Goal: Information Seeking & Learning: Learn about a topic

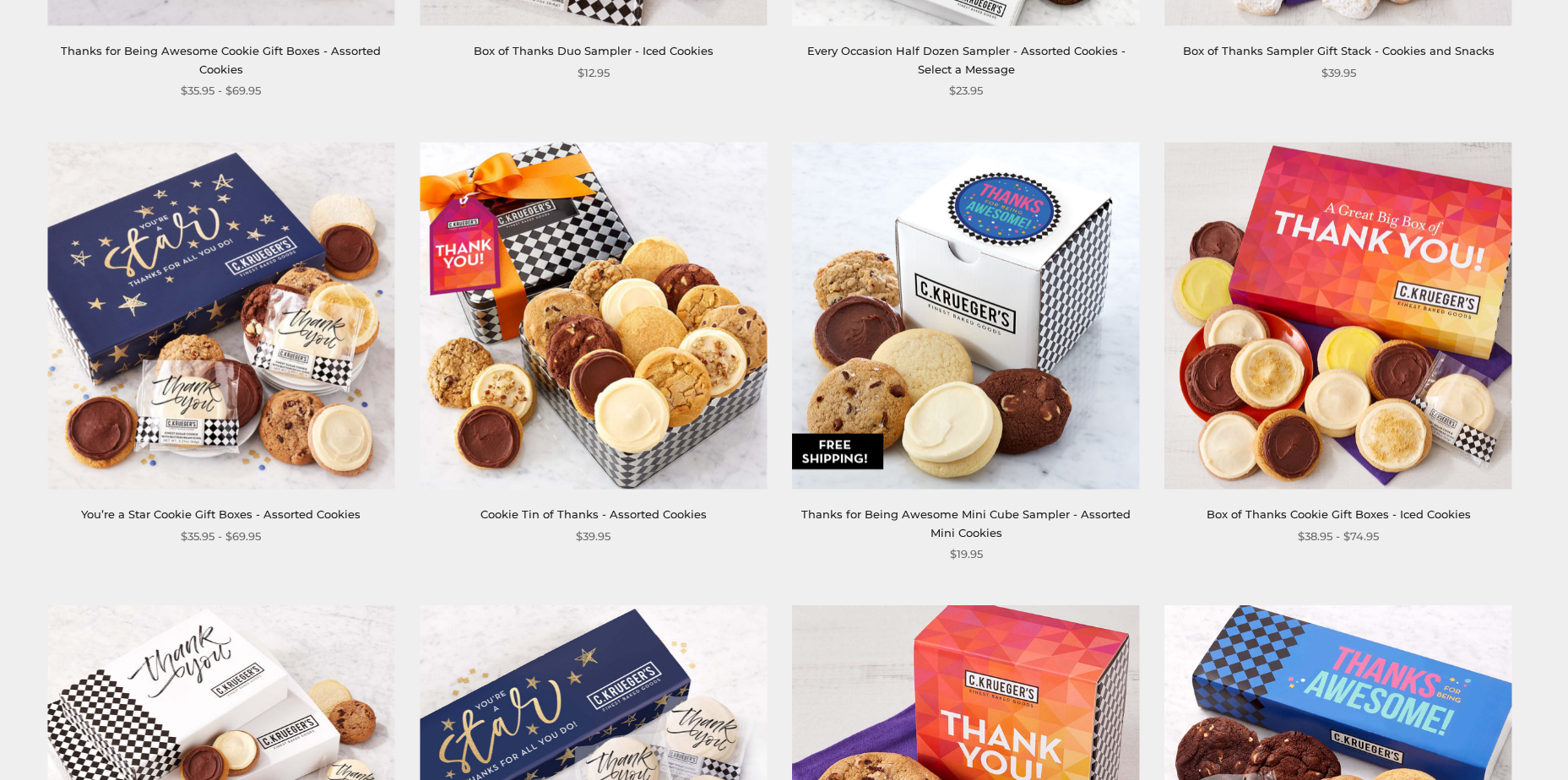
scroll to position [1182, 0]
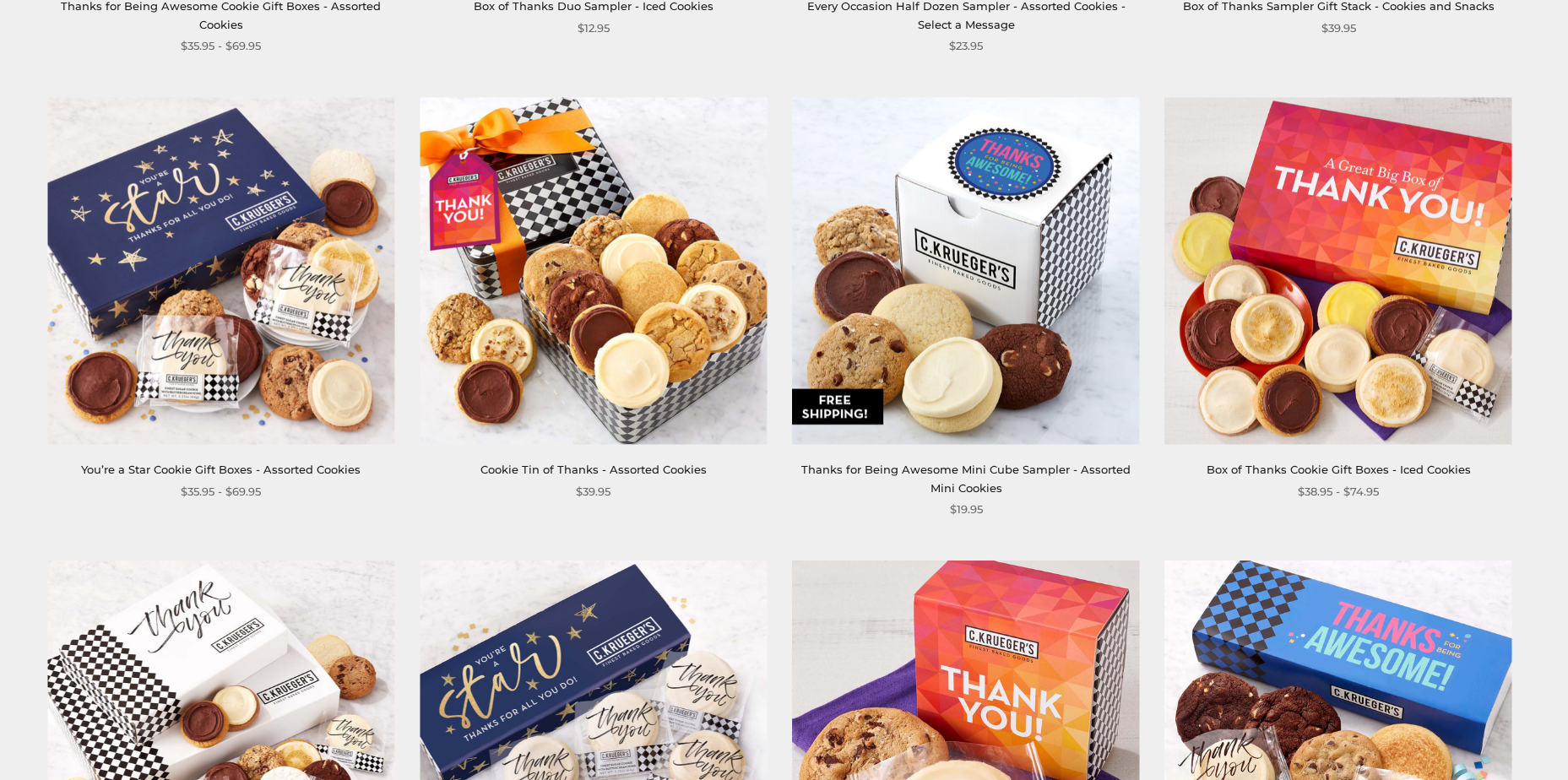
click at [295, 268] on img at bounding box center [221, 271] width 347 height 347
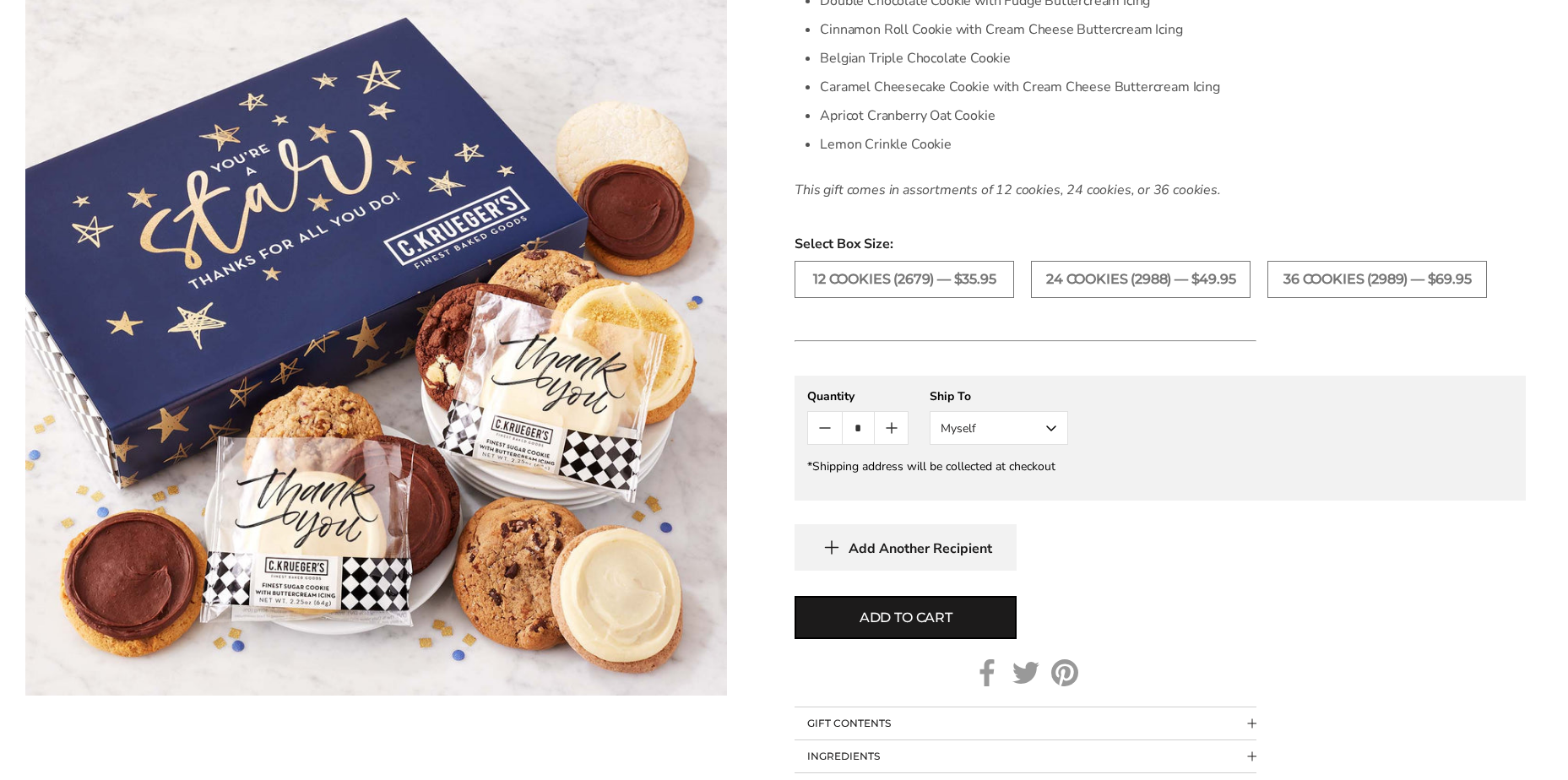
scroll to position [1098, 0]
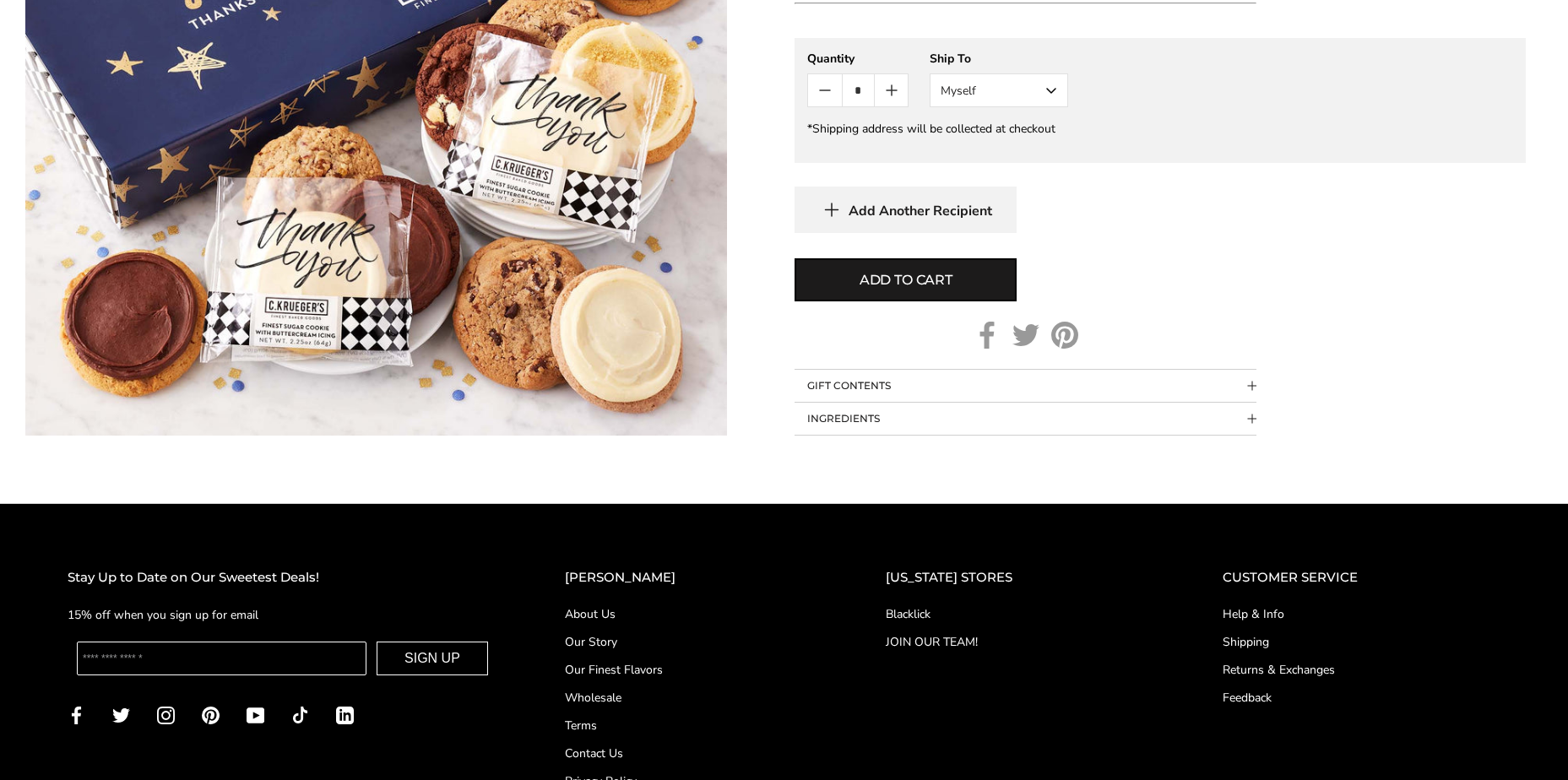
click at [1050, 82] on button "Myself" at bounding box center [999, 90] width 138 height 34
click at [1014, 153] on button "Other Recipient" at bounding box center [998, 153] width 137 height 30
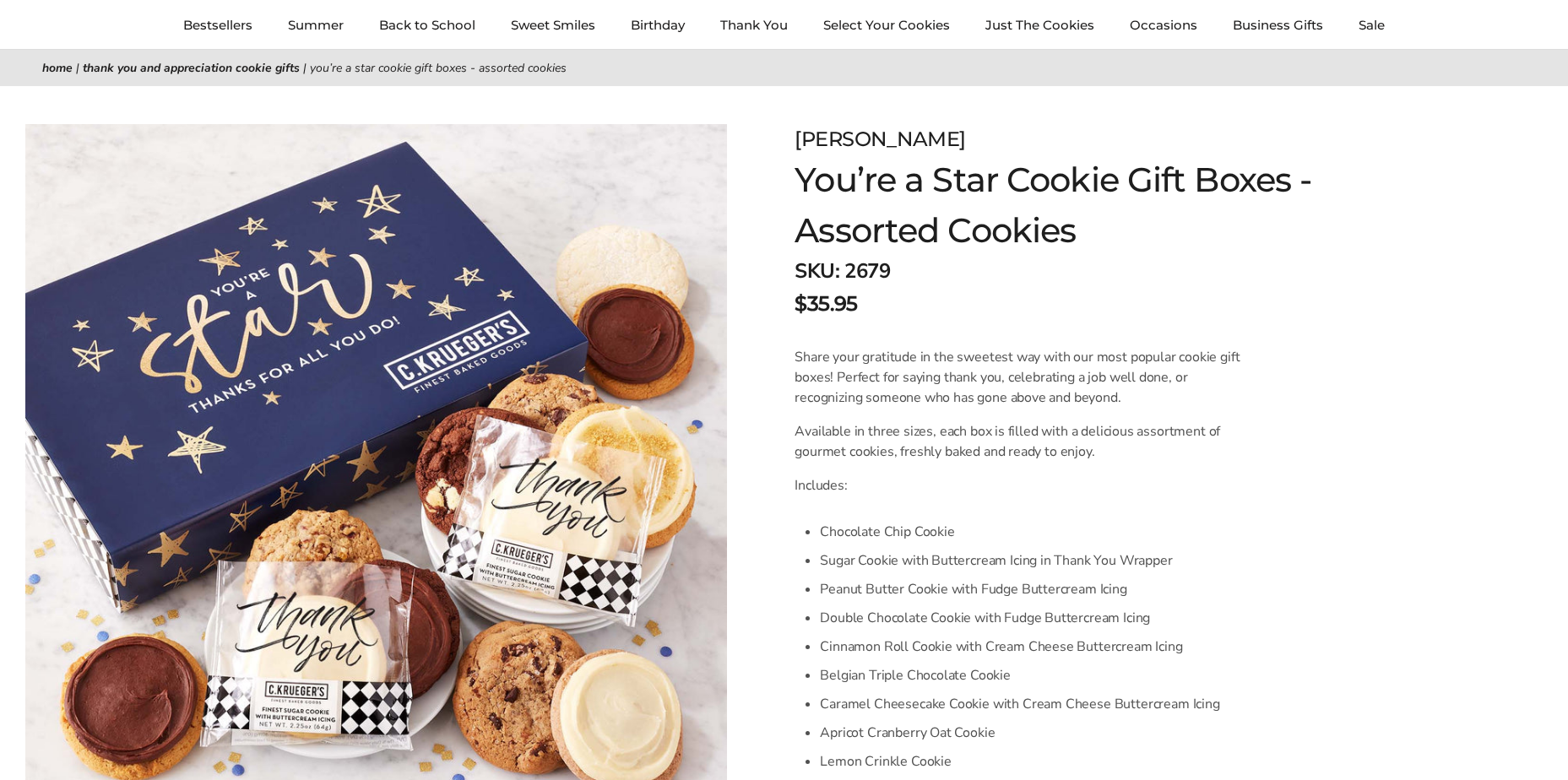
scroll to position [0, 0]
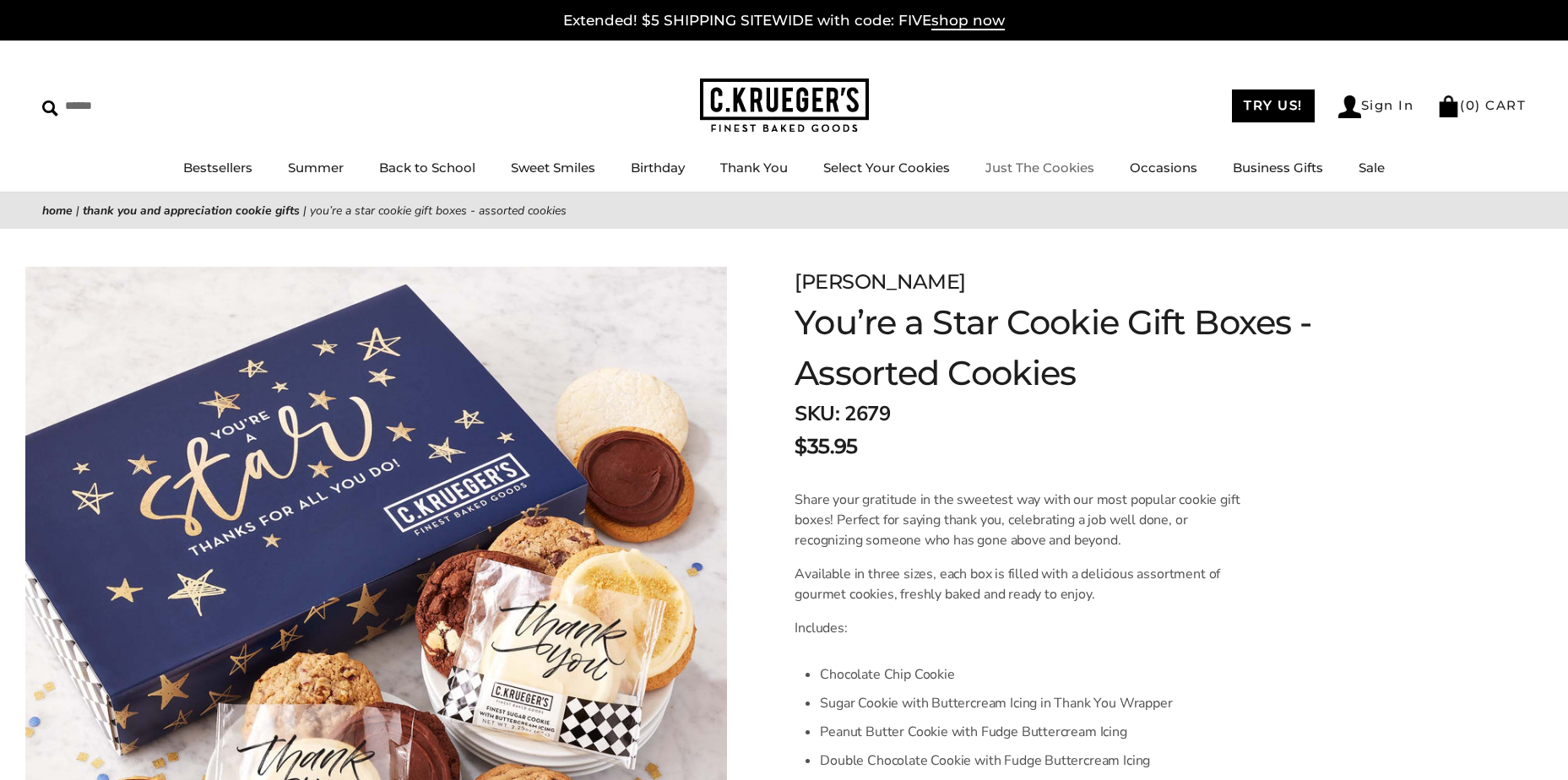
click at [1064, 174] on link "Just The Cookies" at bounding box center [1040, 168] width 109 height 16
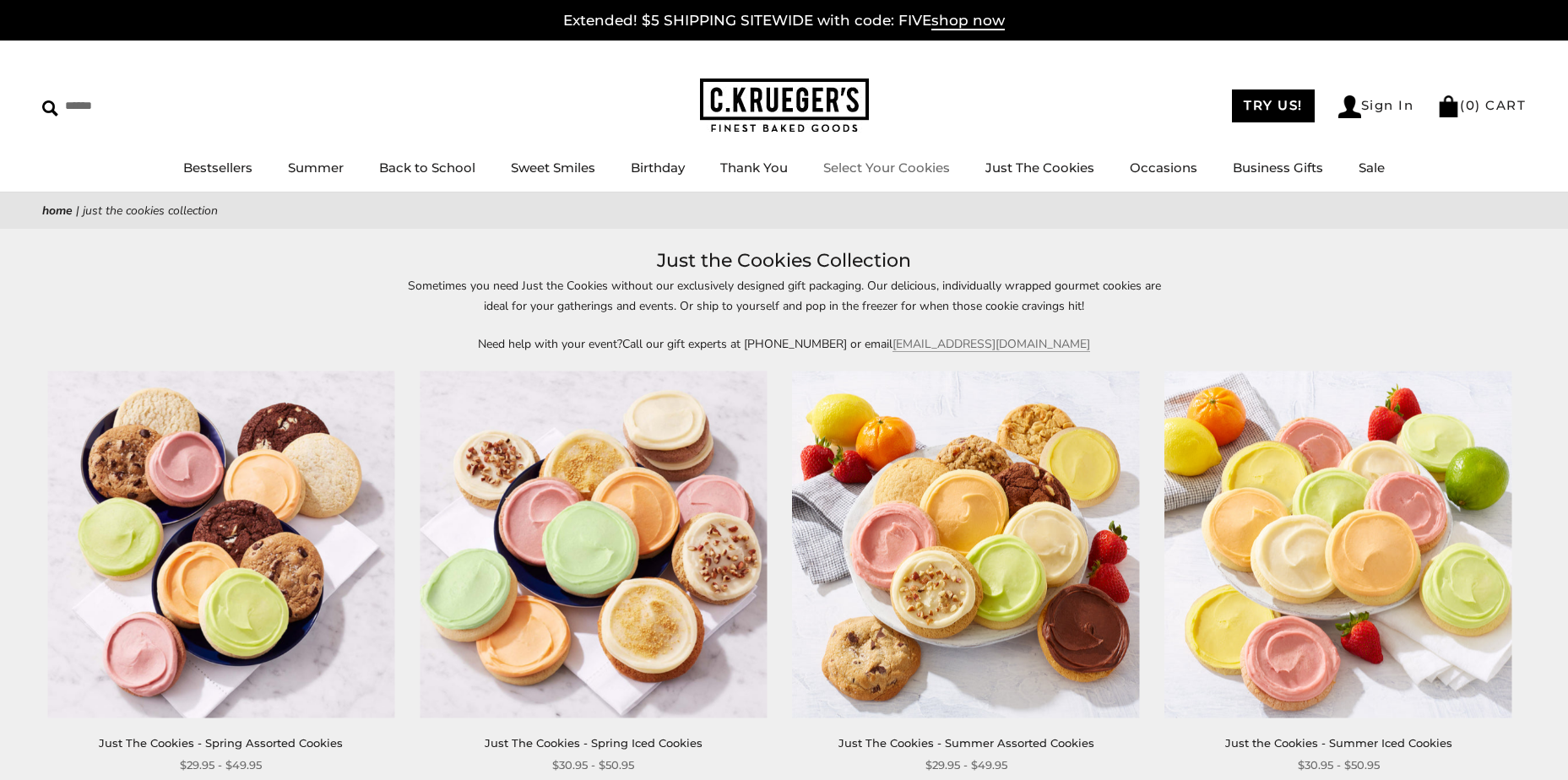
click at [860, 165] on link "Select Your Cookies" at bounding box center [886, 168] width 126 height 16
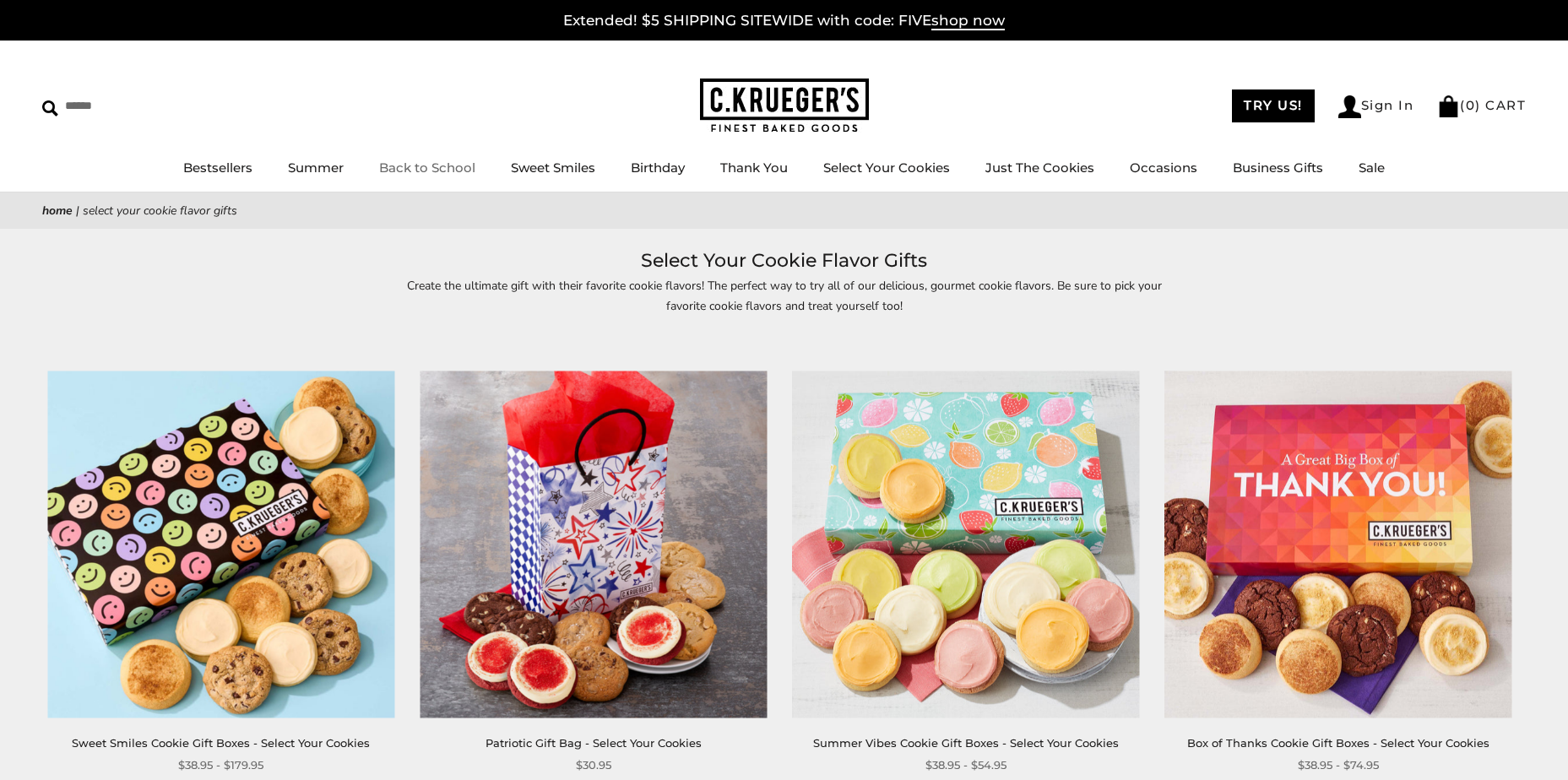
click at [464, 167] on link "Back to School" at bounding box center [427, 168] width 96 height 16
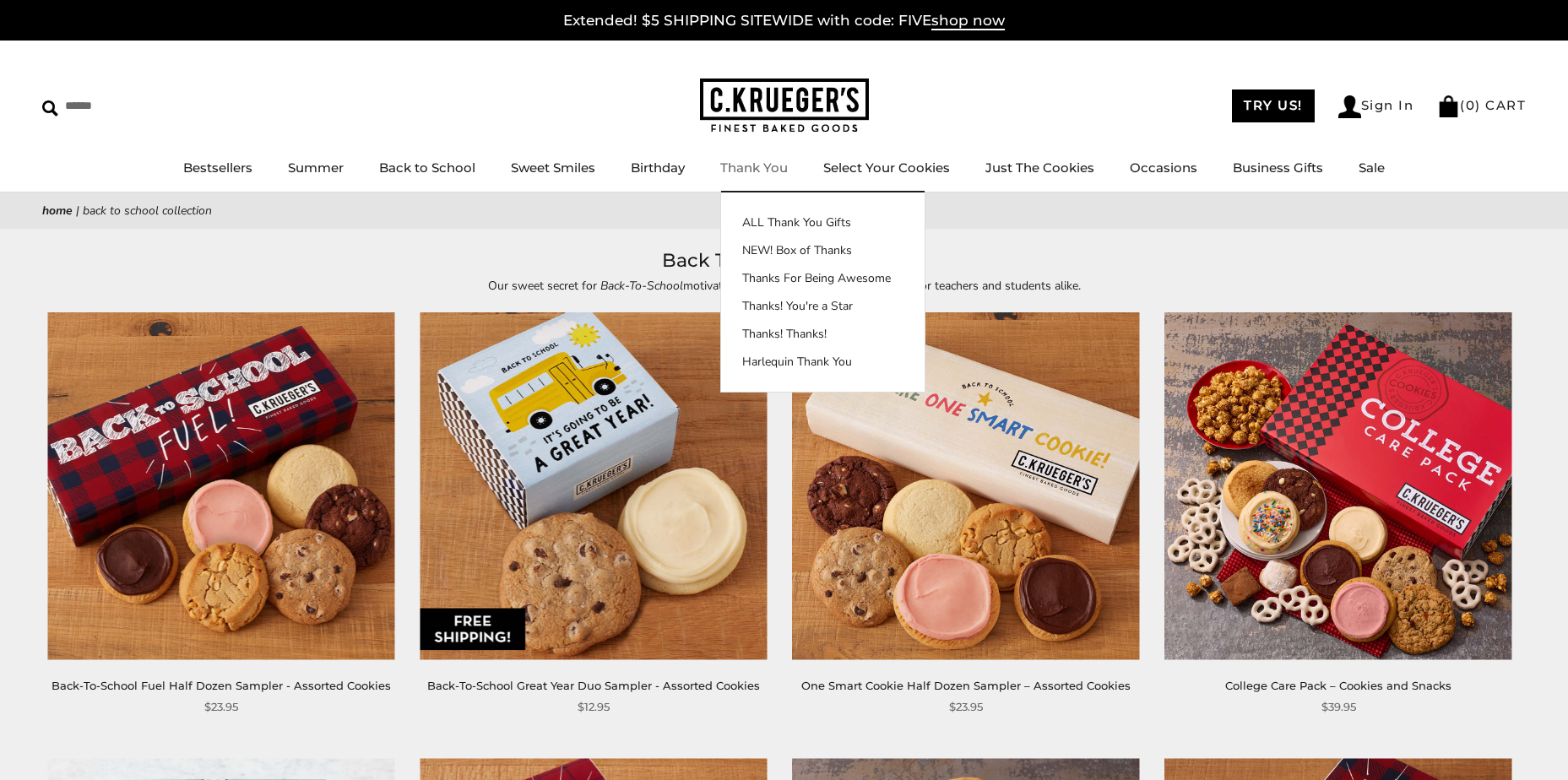
click at [767, 171] on link "Thank You" at bounding box center [754, 168] width 67 height 16
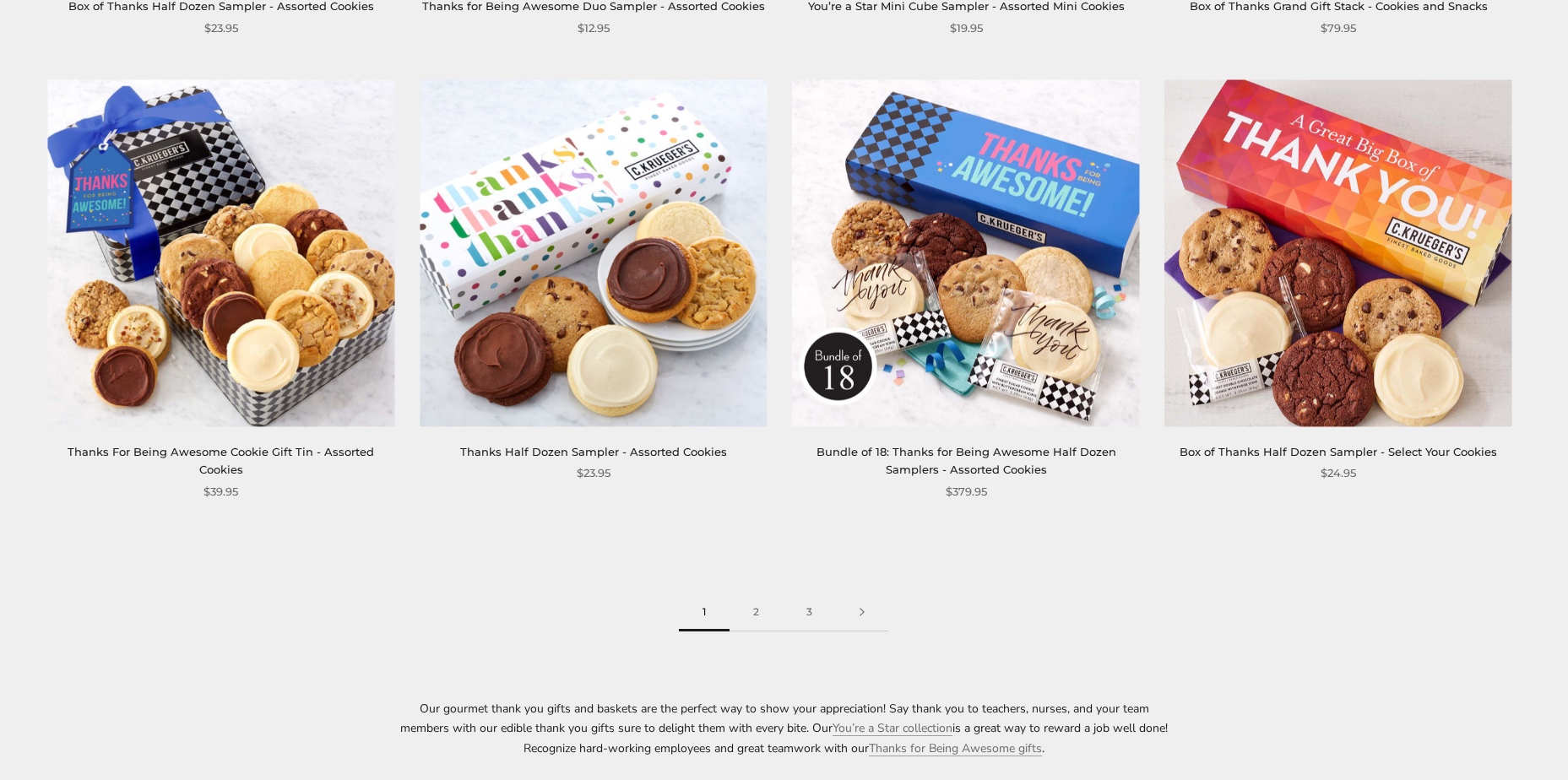
scroll to position [2786, 0]
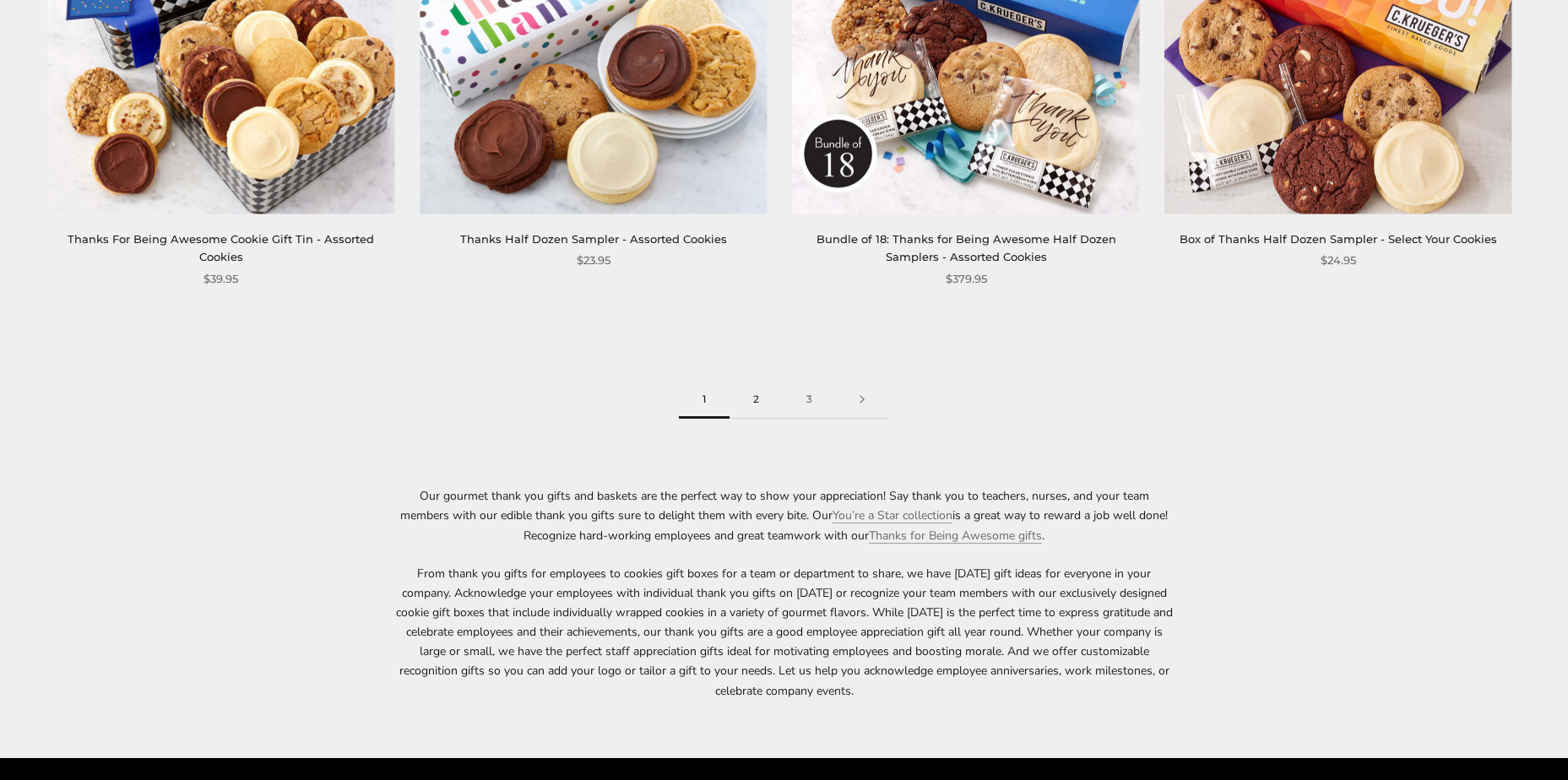
click at [754, 400] on link "2" at bounding box center [756, 400] width 54 height 38
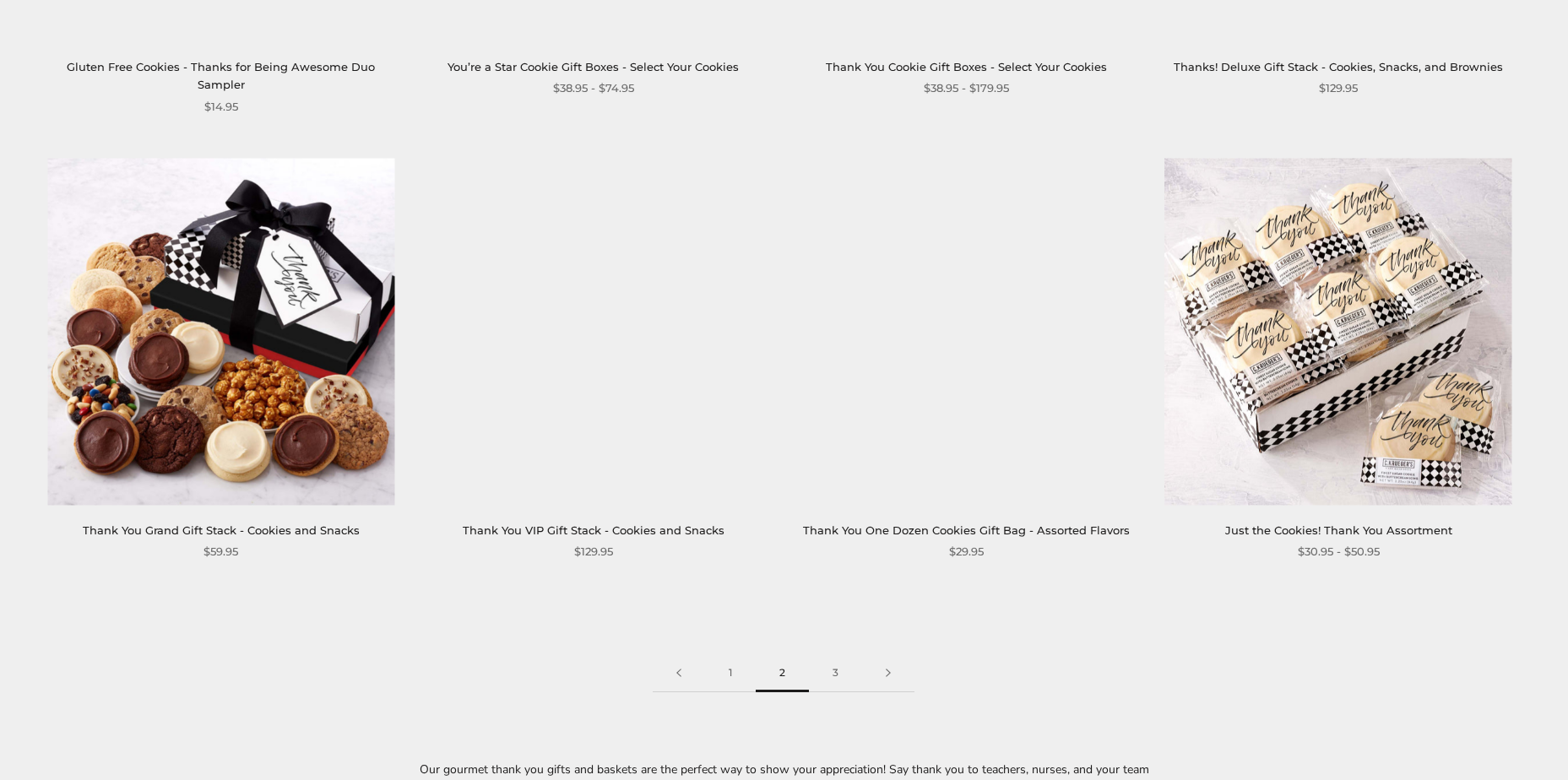
scroll to position [2533, 0]
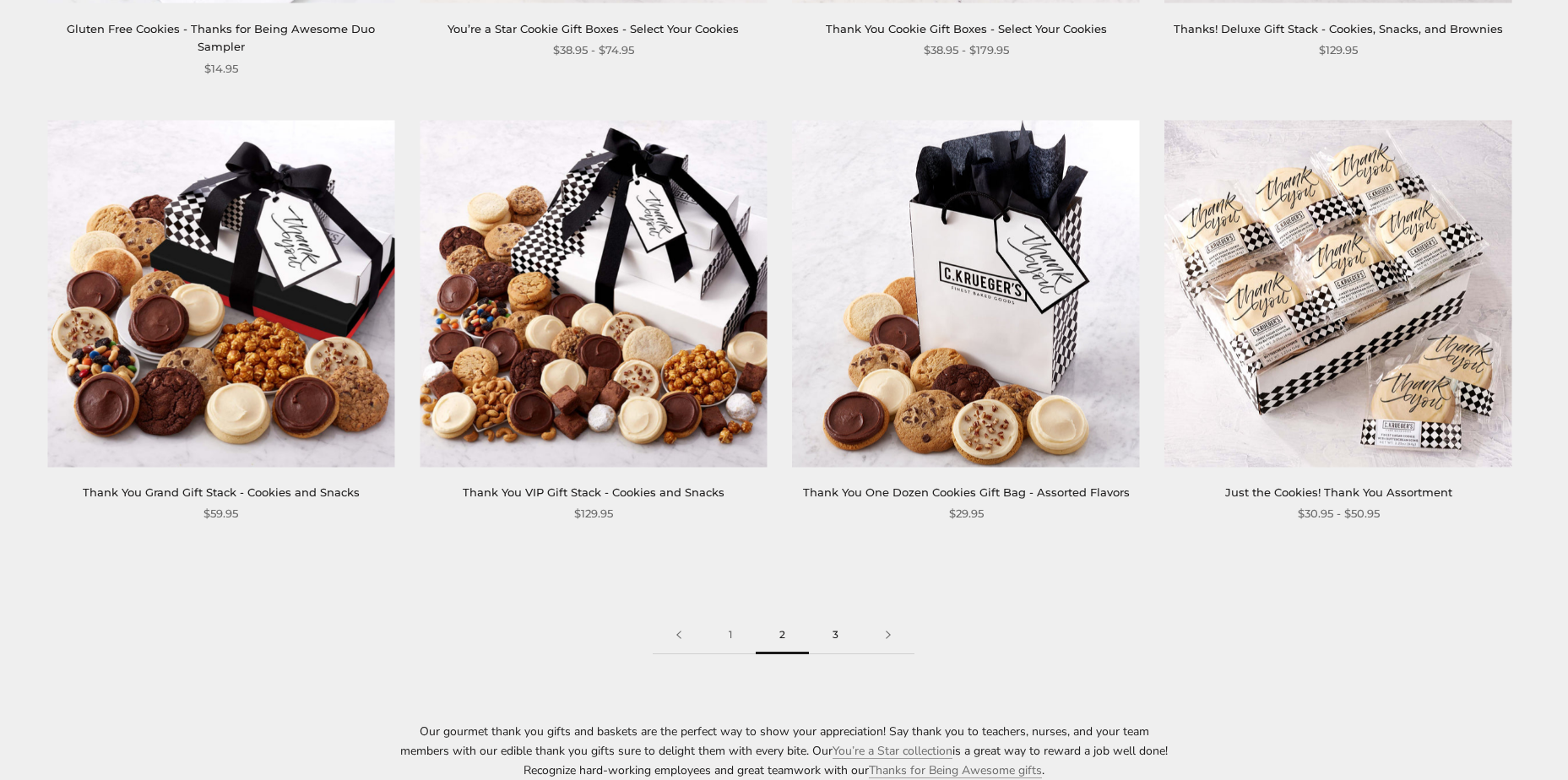
click at [842, 645] on link "3" at bounding box center [836, 636] width 54 height 38
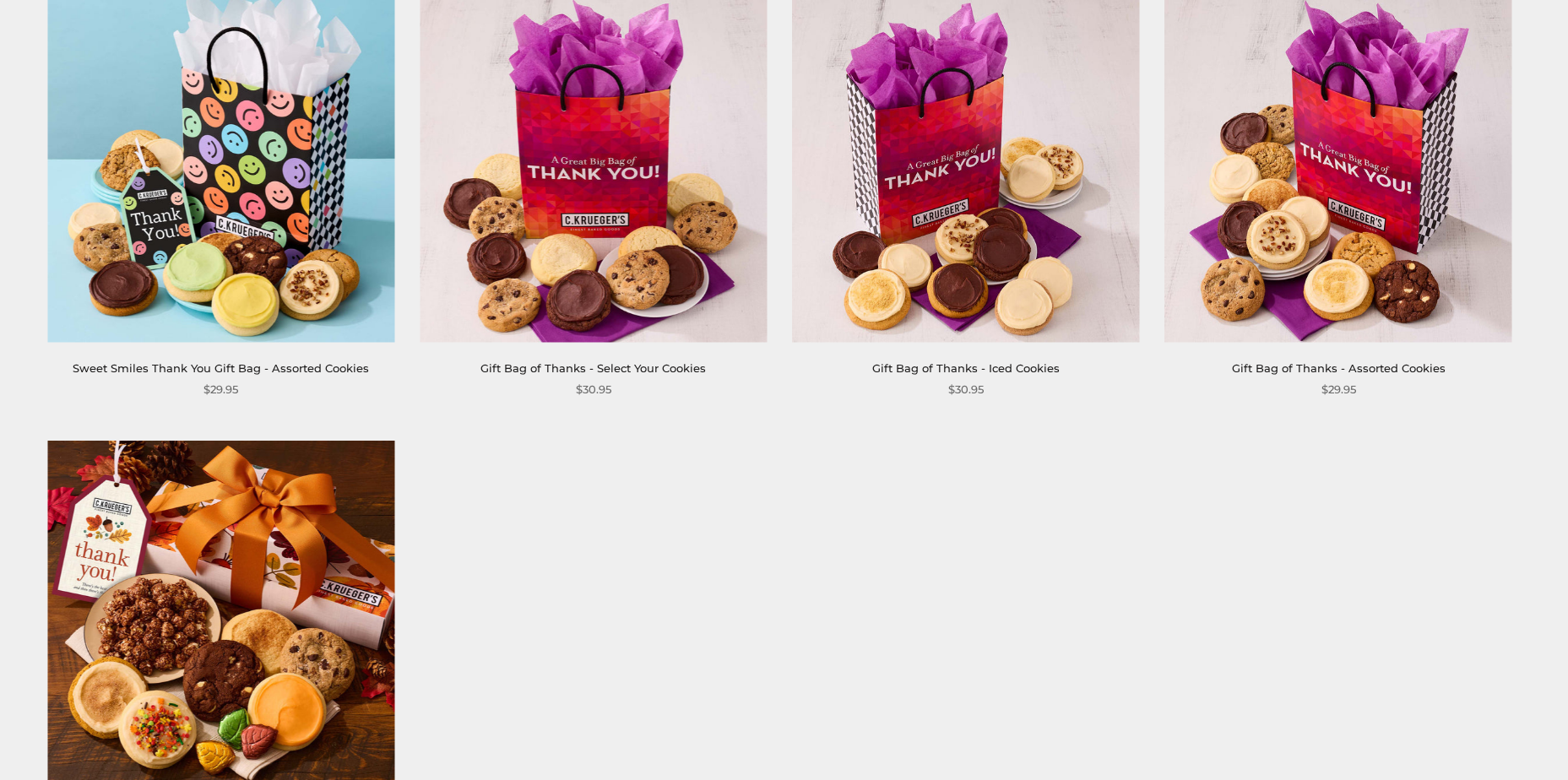
scroll to position [507, 0]
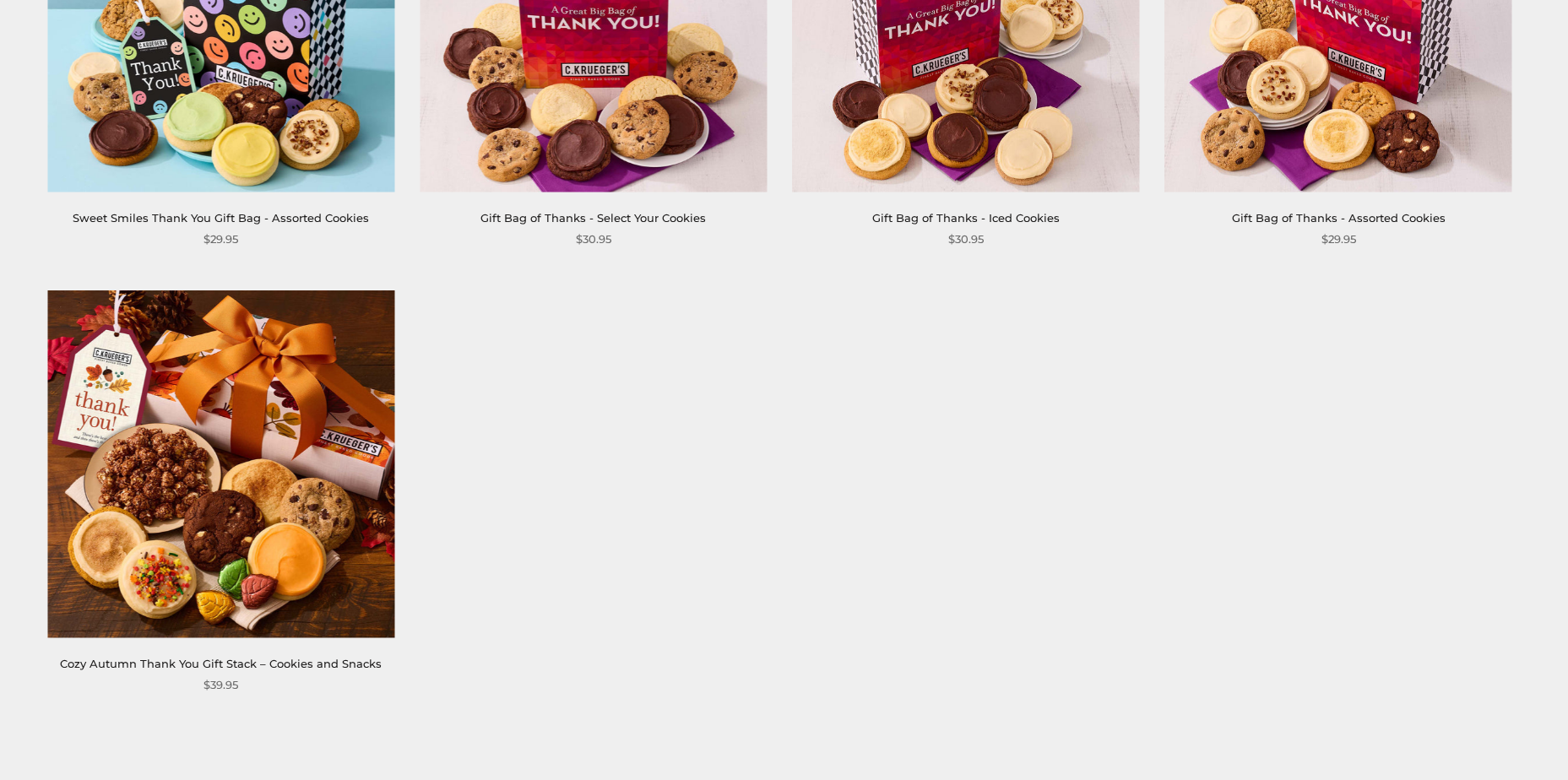
click at [208, 435] on img at bounding box center [221, 465] width 347 height 347
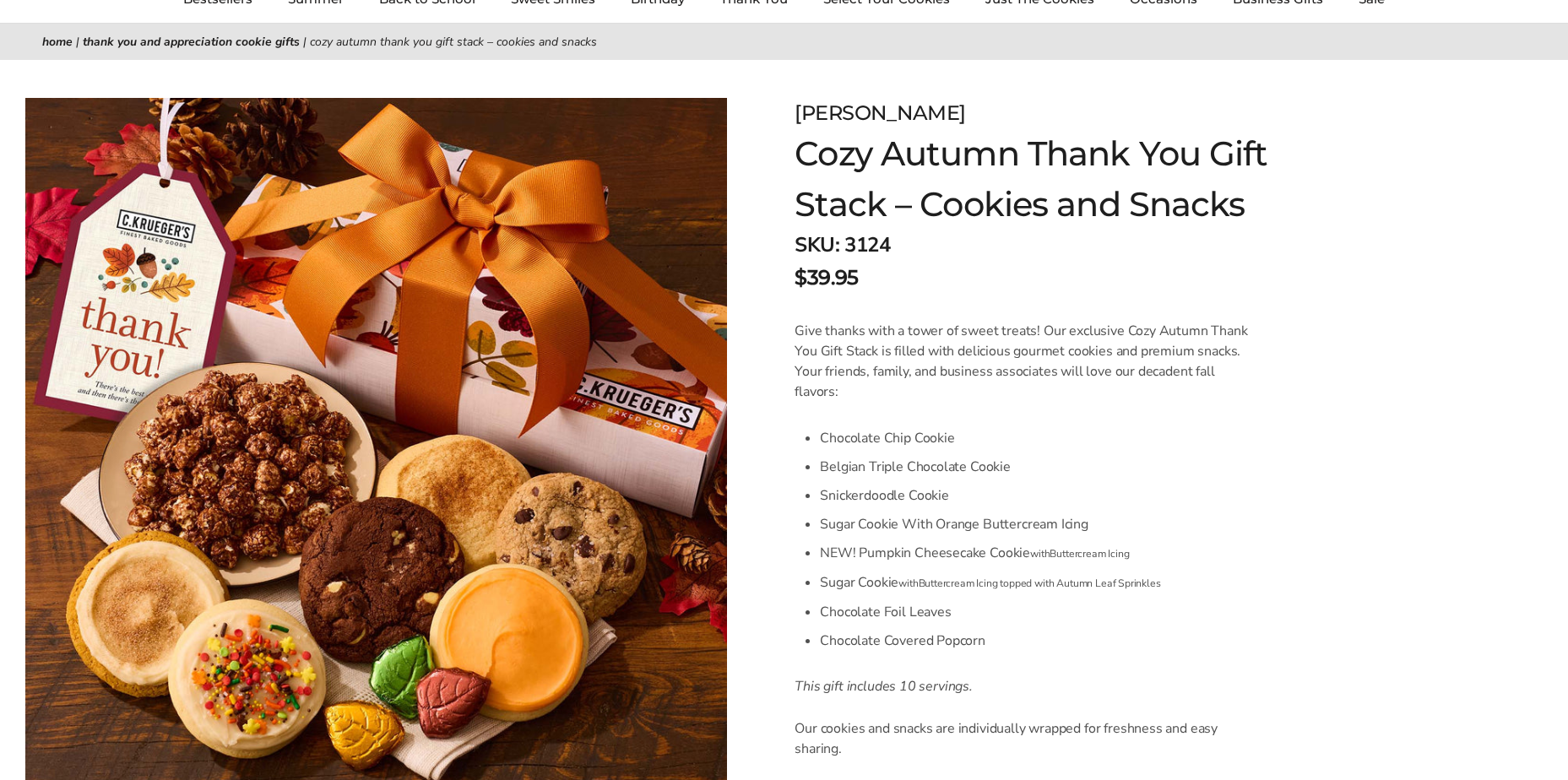
drag, startPoint x: 851, startPoint y: 508, endPoint x: 844, endPoint y: 526, distance: 19.3
drag, startPoint x: 844, startPoint y: 526, endPoint x: 751, endPoint y: 465, distance: 111.2
click at [751, 465] on div "Facebook Pinterest Twitter" at bounding box center [376, 427] width 752 height 734
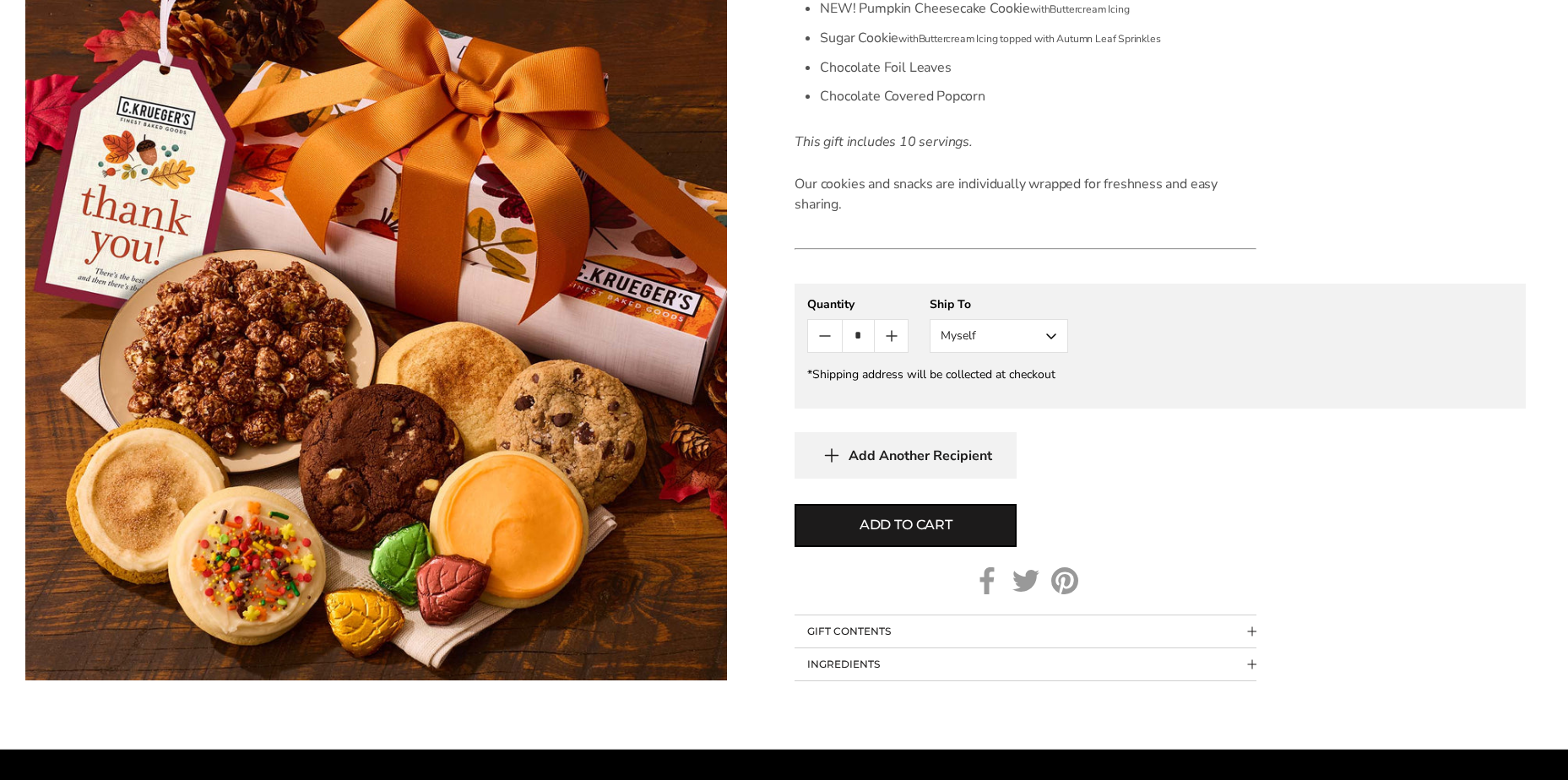
scroll to position [676, 0]
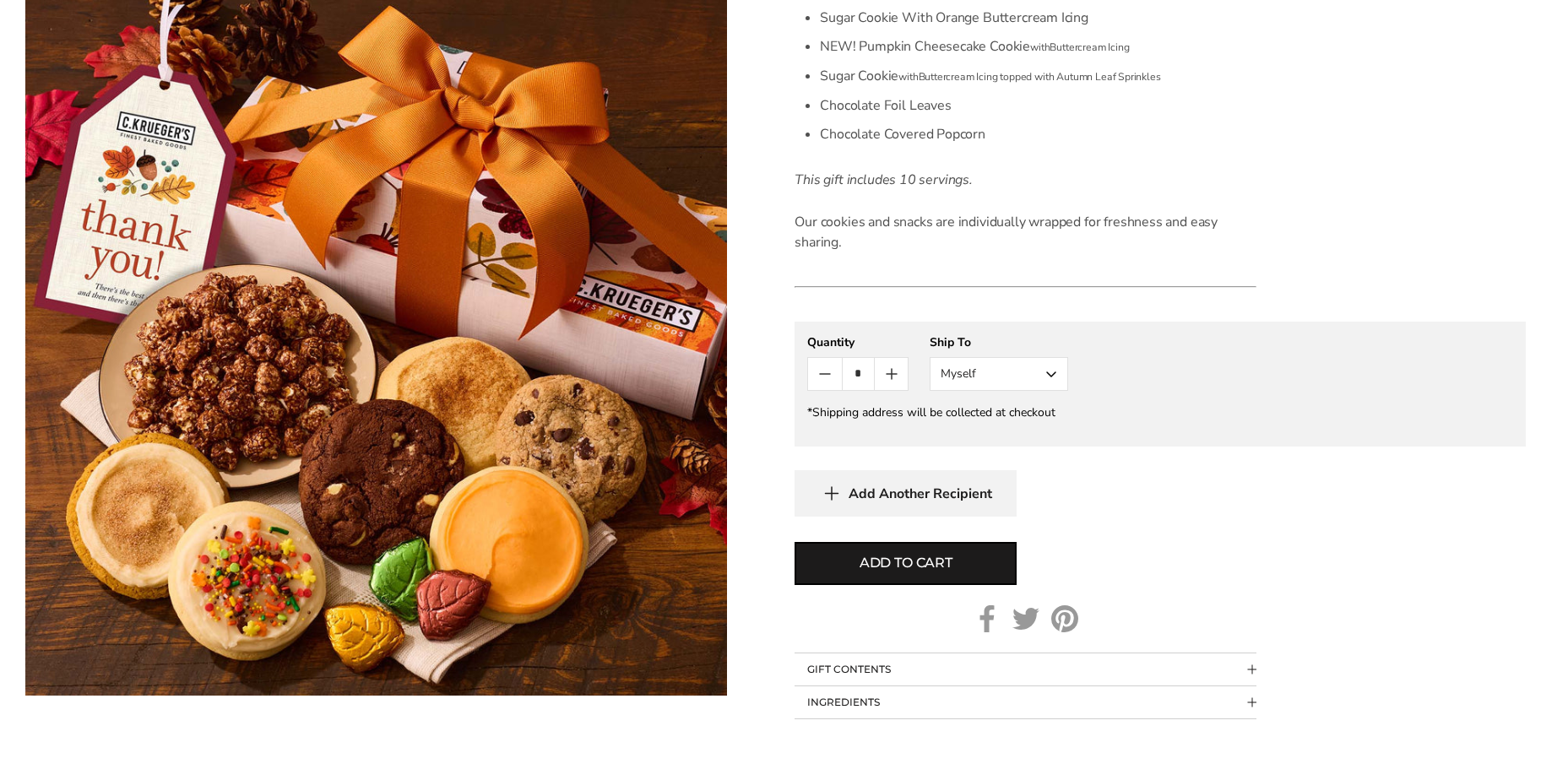
drag, startPoint x: 1185, startPoint y: 566, endPoint x: 1337, endPoint y: 104, distance: 486.4
click at [1337, 104] on form "C.KRUEGER'S Cozy Autumn Thank You Gift Stack – Cookies and Snacks SKU: 3124 $39…" at bounding box center [1160, 154] width 731 height 1127
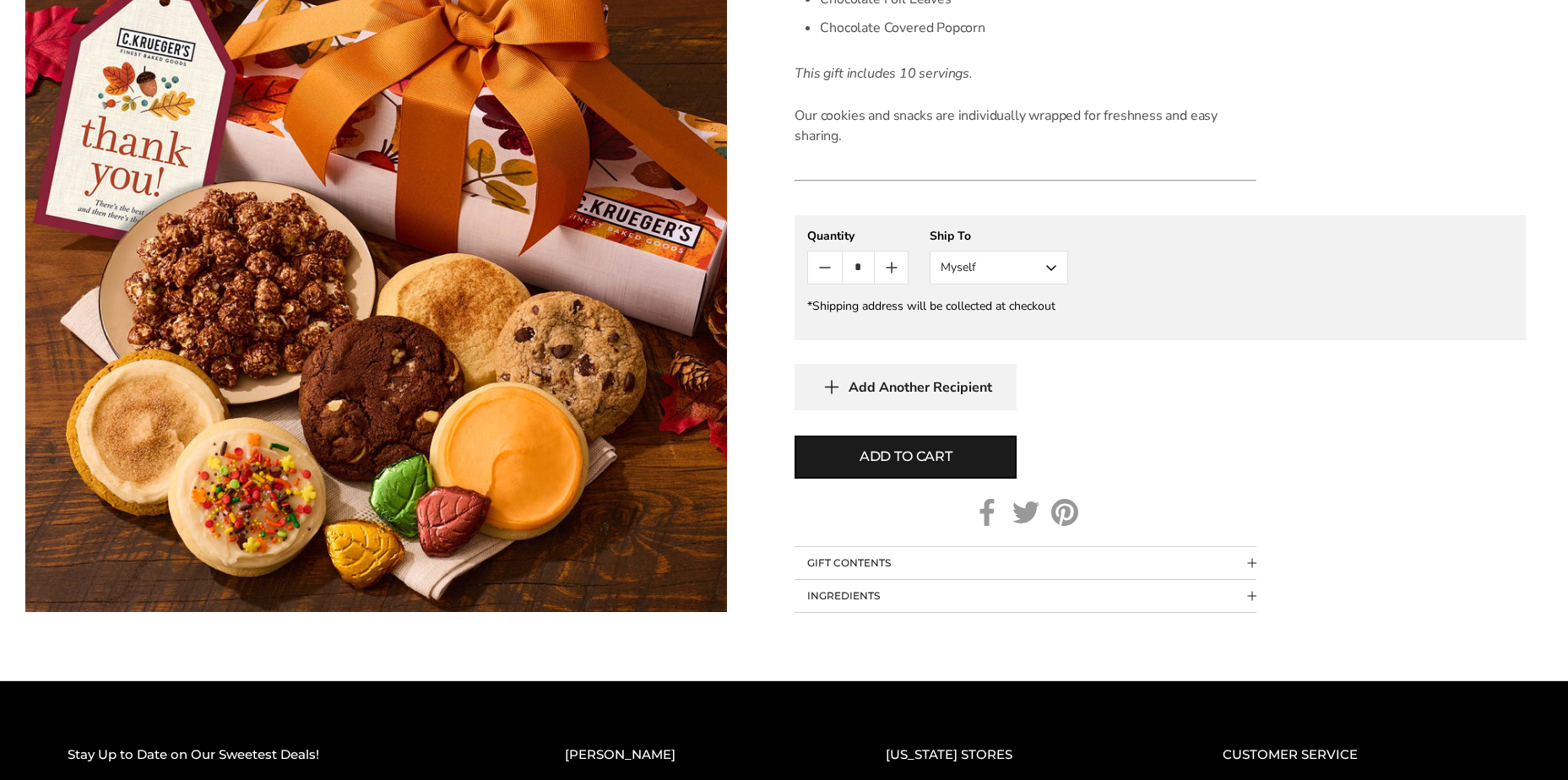
scroll to position [844, 0]
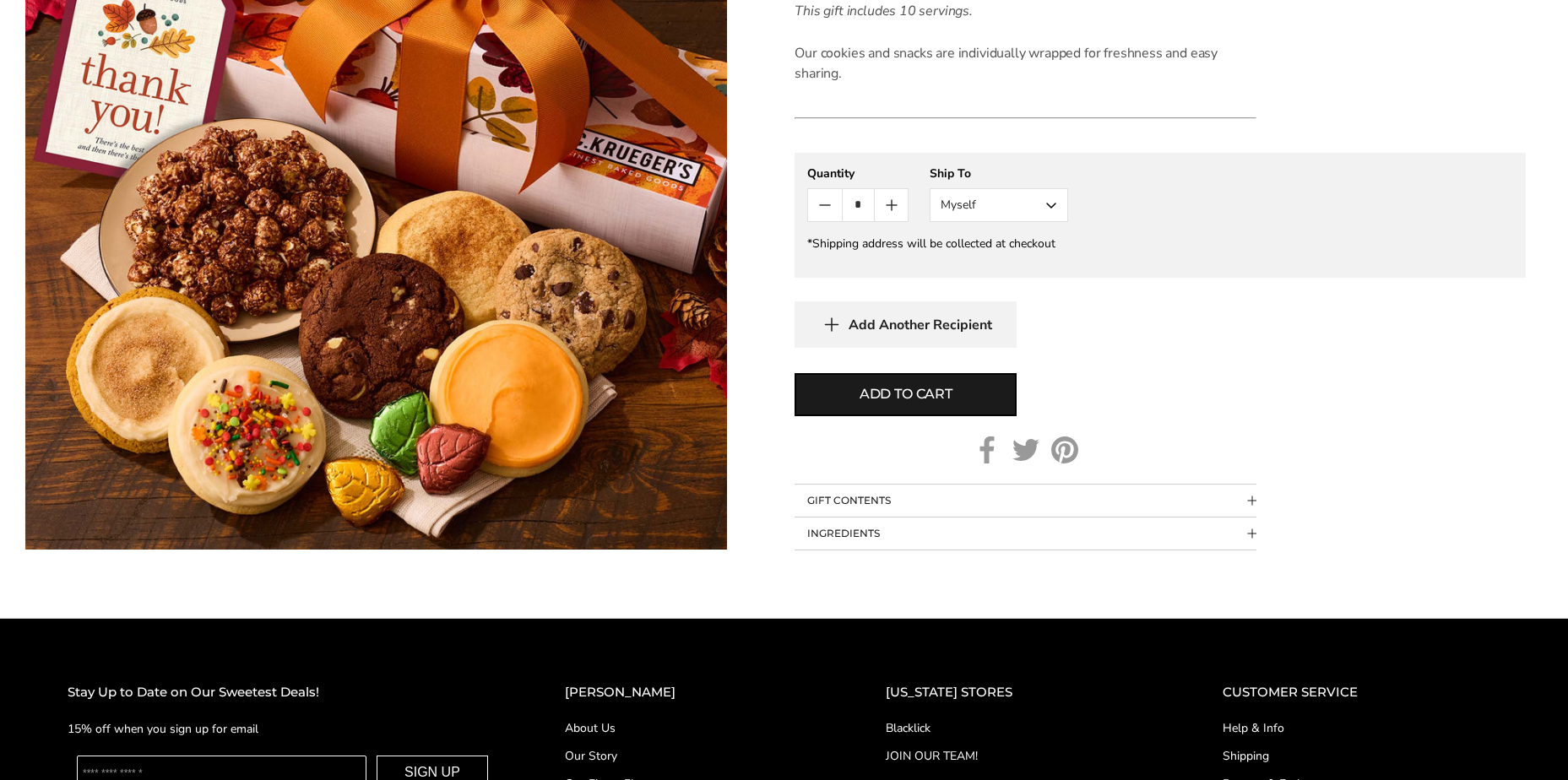
click at [1023, 500] on button "GIFT CONTENTS" at bounding box center [1026, 500] width 462 height 32
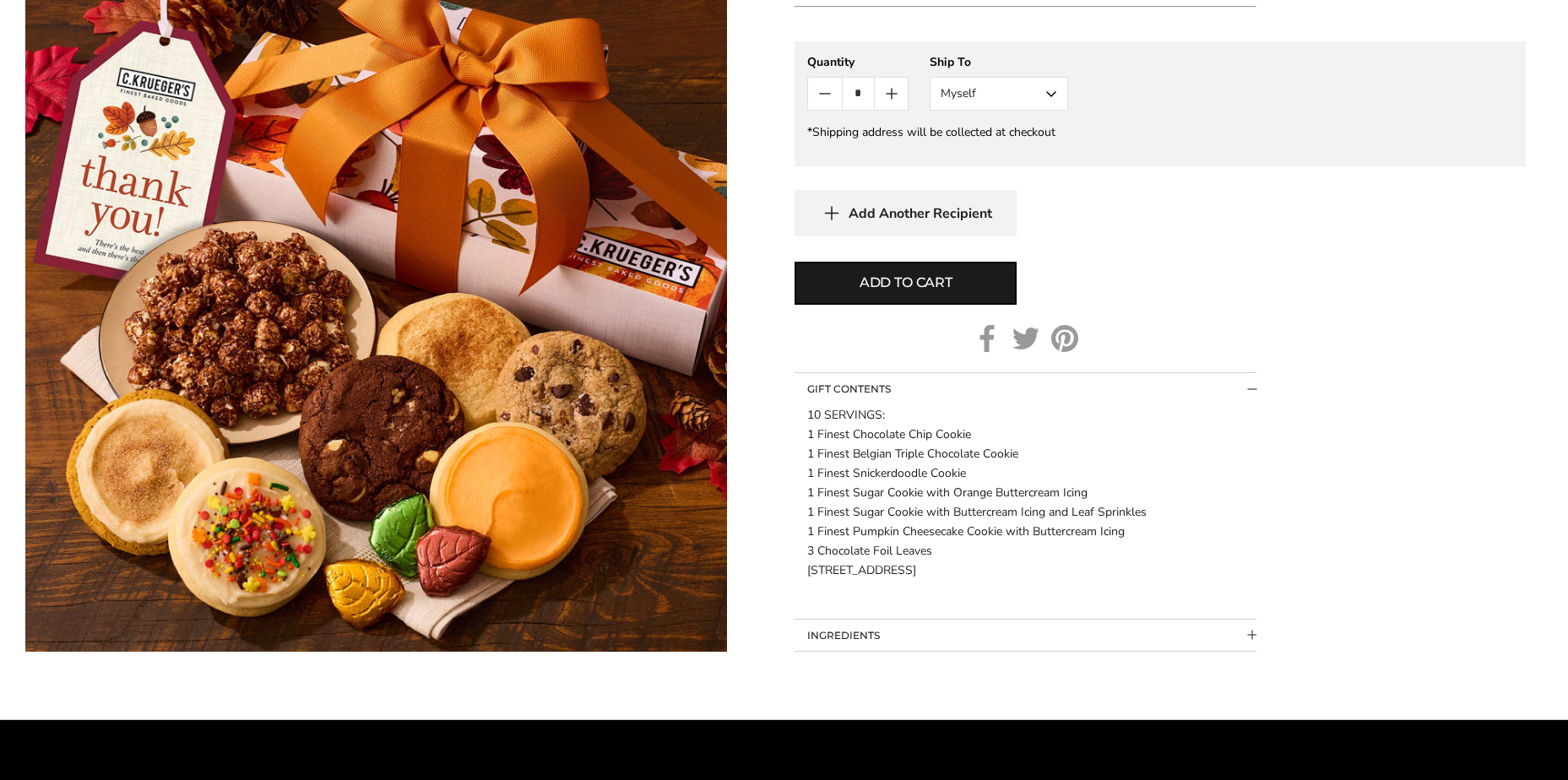
scroll to position [1013, 0]
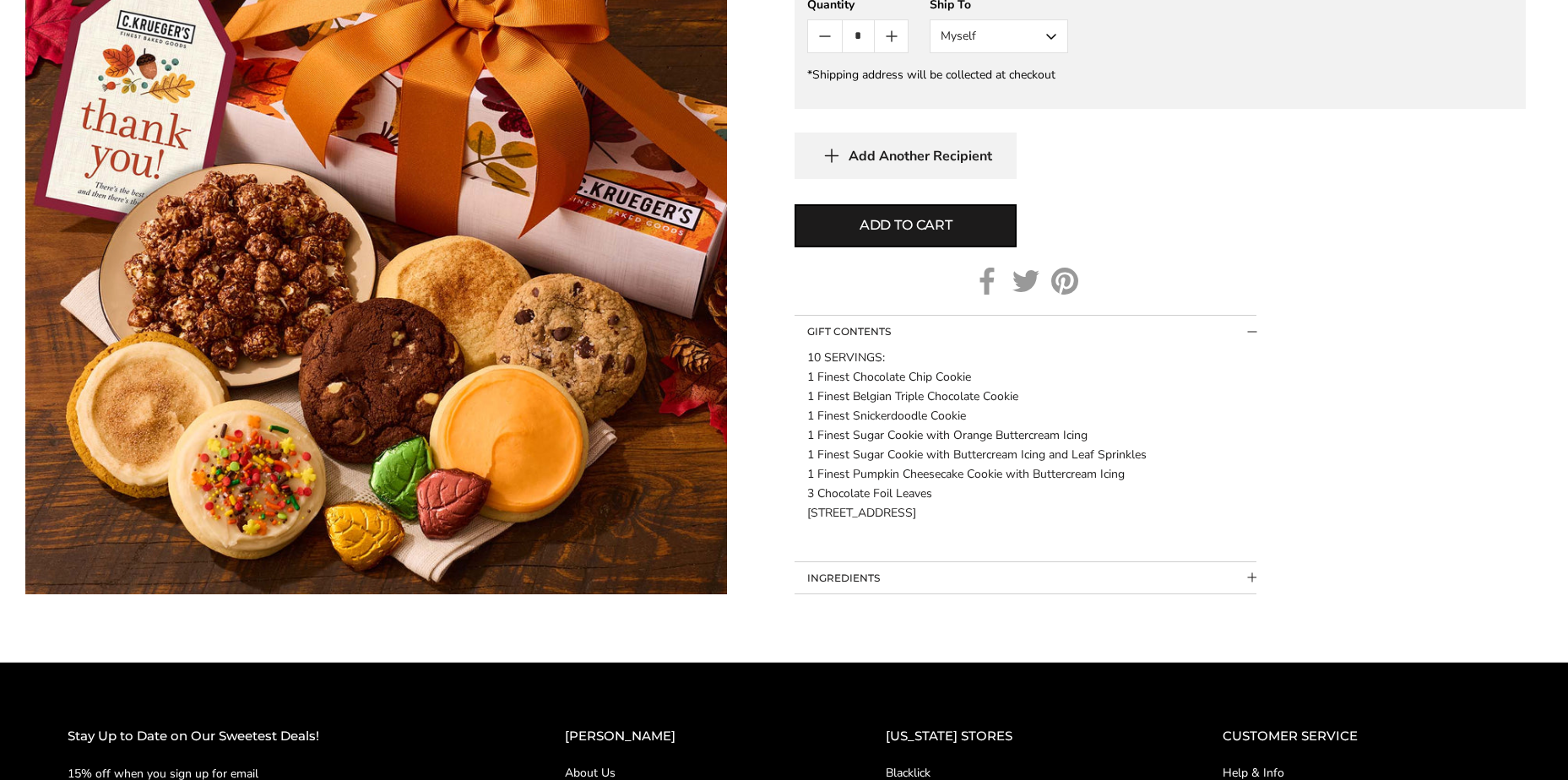
click at [847, 576] on button "INGREDIENTS" at bounding box center [1026, 578] width 462 height 32
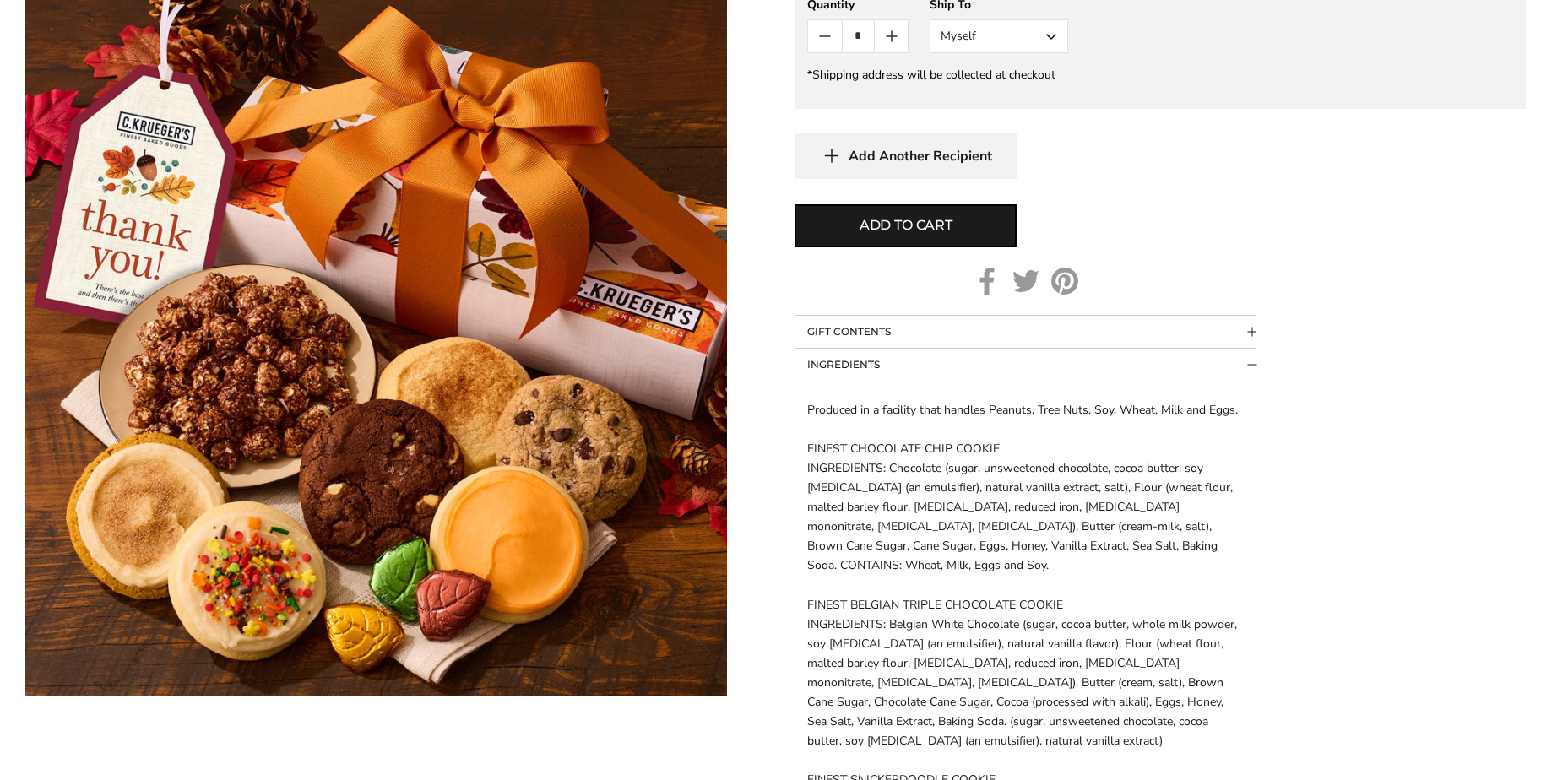
click at [870, 365] on button "INGREDIENTS" at bounding box center [1026, 364] width 462 height 32
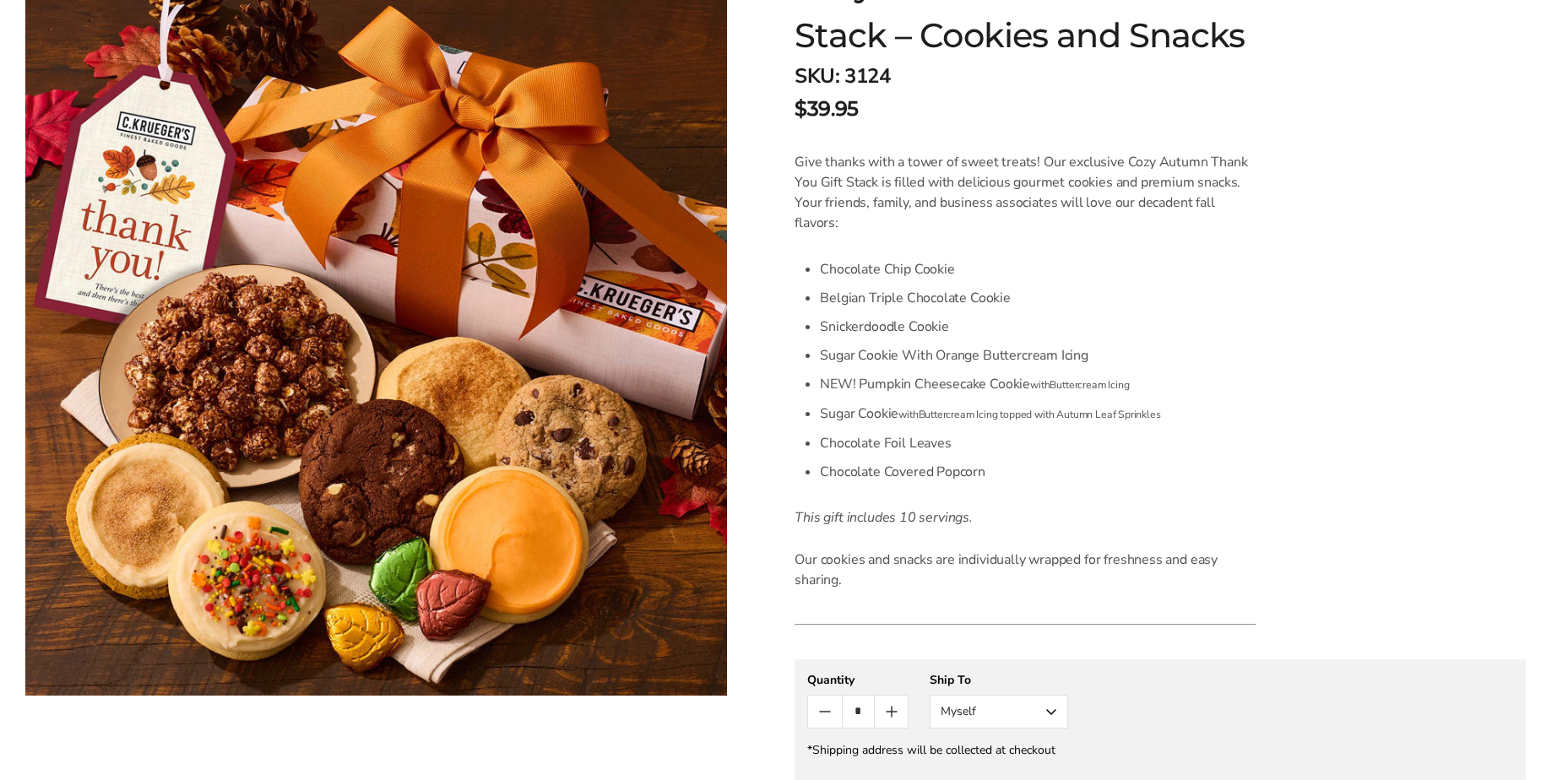
scroll to position [0, 0]
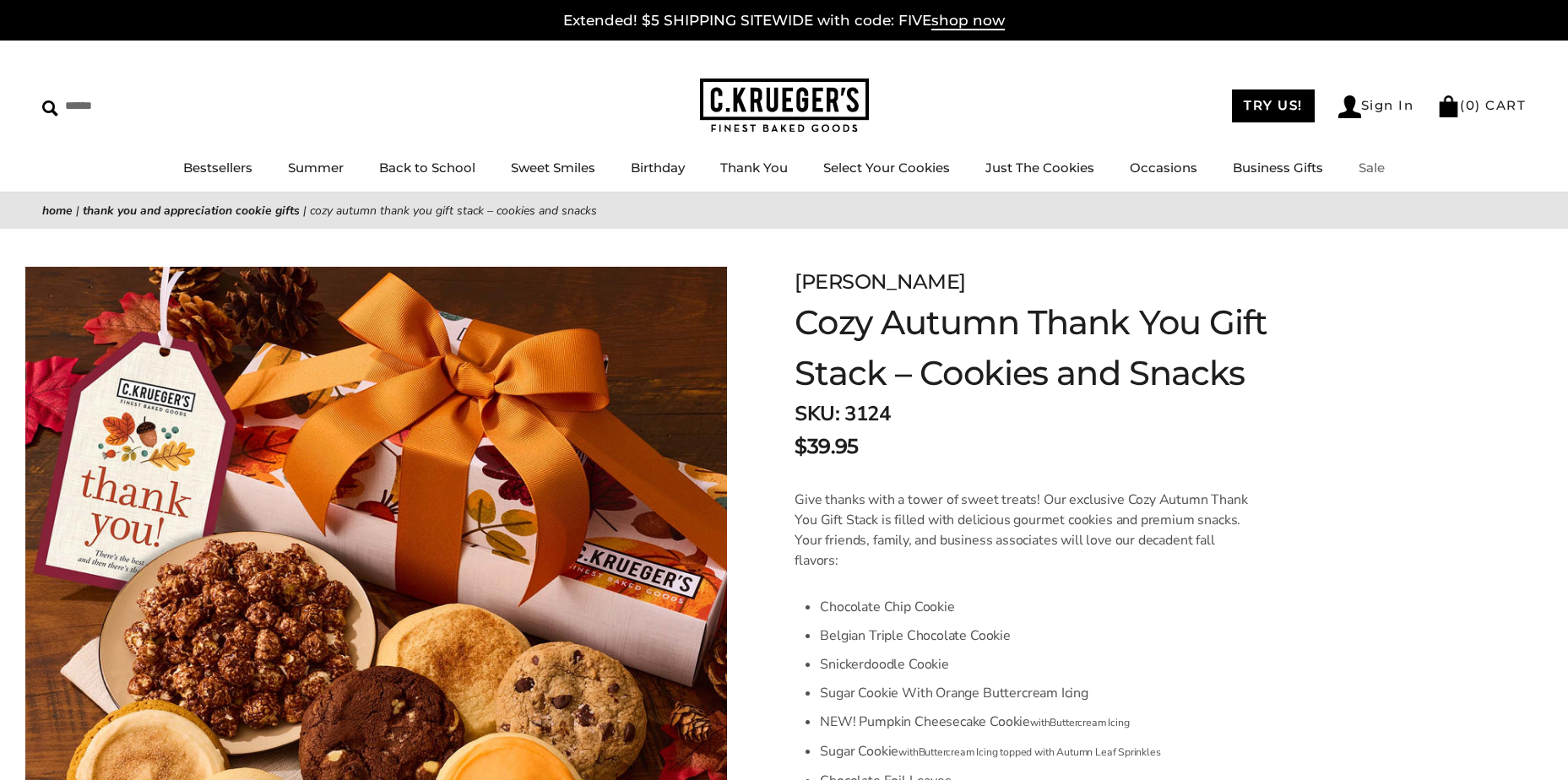
click at [1375, 177] on li "Sale" at bounding box center [1372, 168] width 26 height 21
click at [1377, 167] on link "Sale" at bounding box center [1372, 168] width 26 height 16
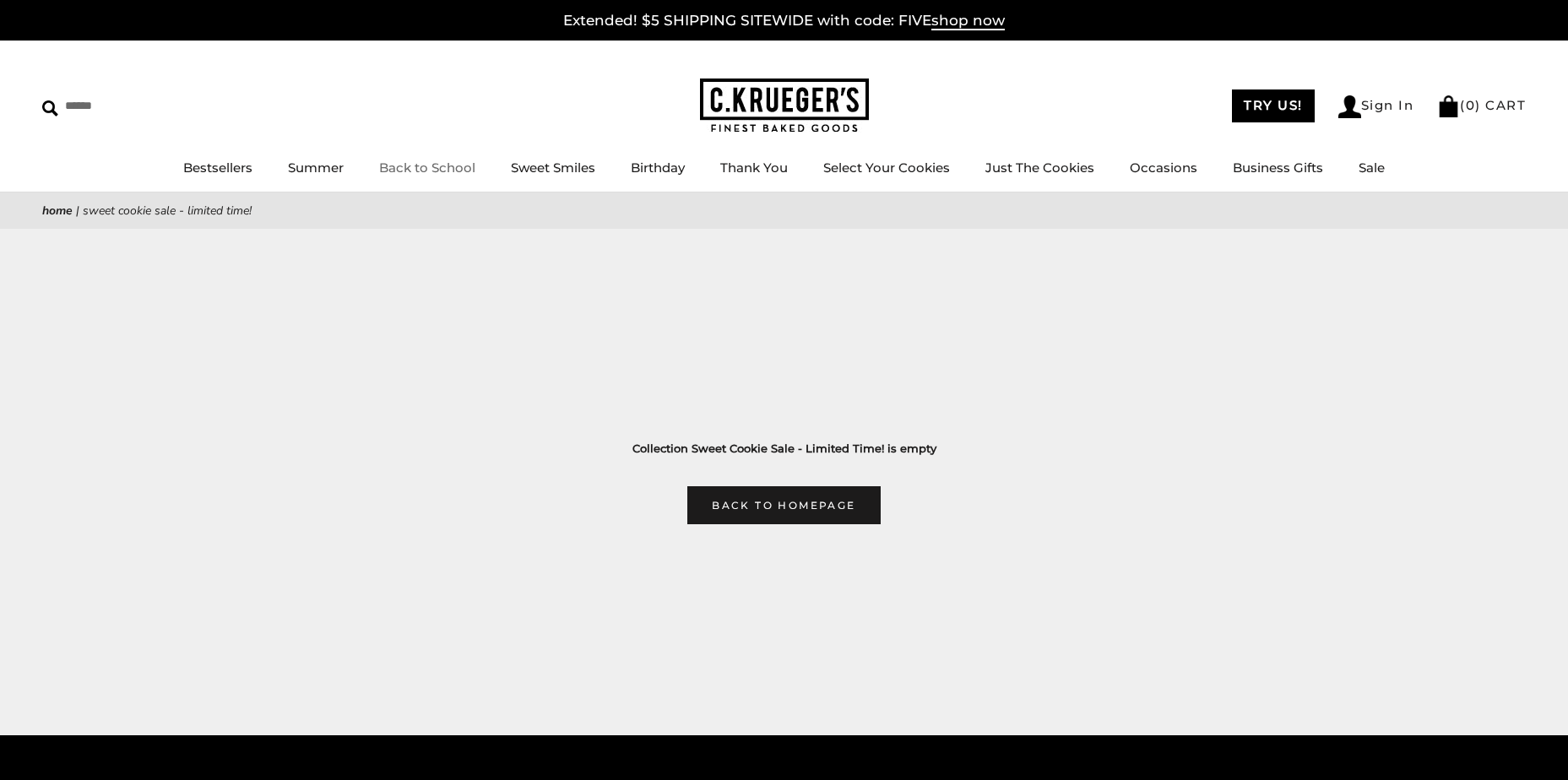
click at [422, 162] on link "Back to School" at bounding box center [427, 168] width 96 height 16
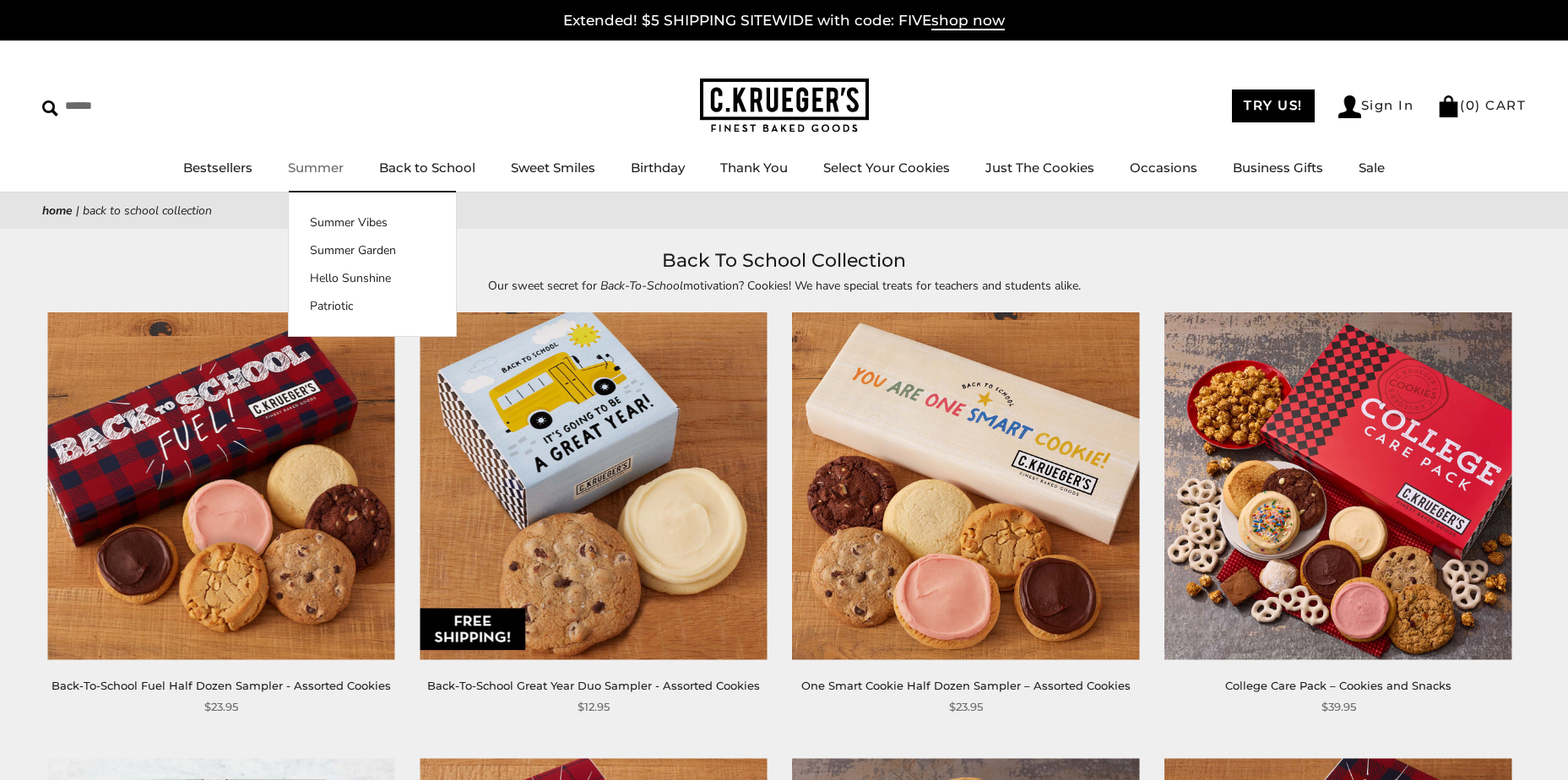
click at [336, 160] on link "Summer" at bounding box center [315, 168] width 55 height 16
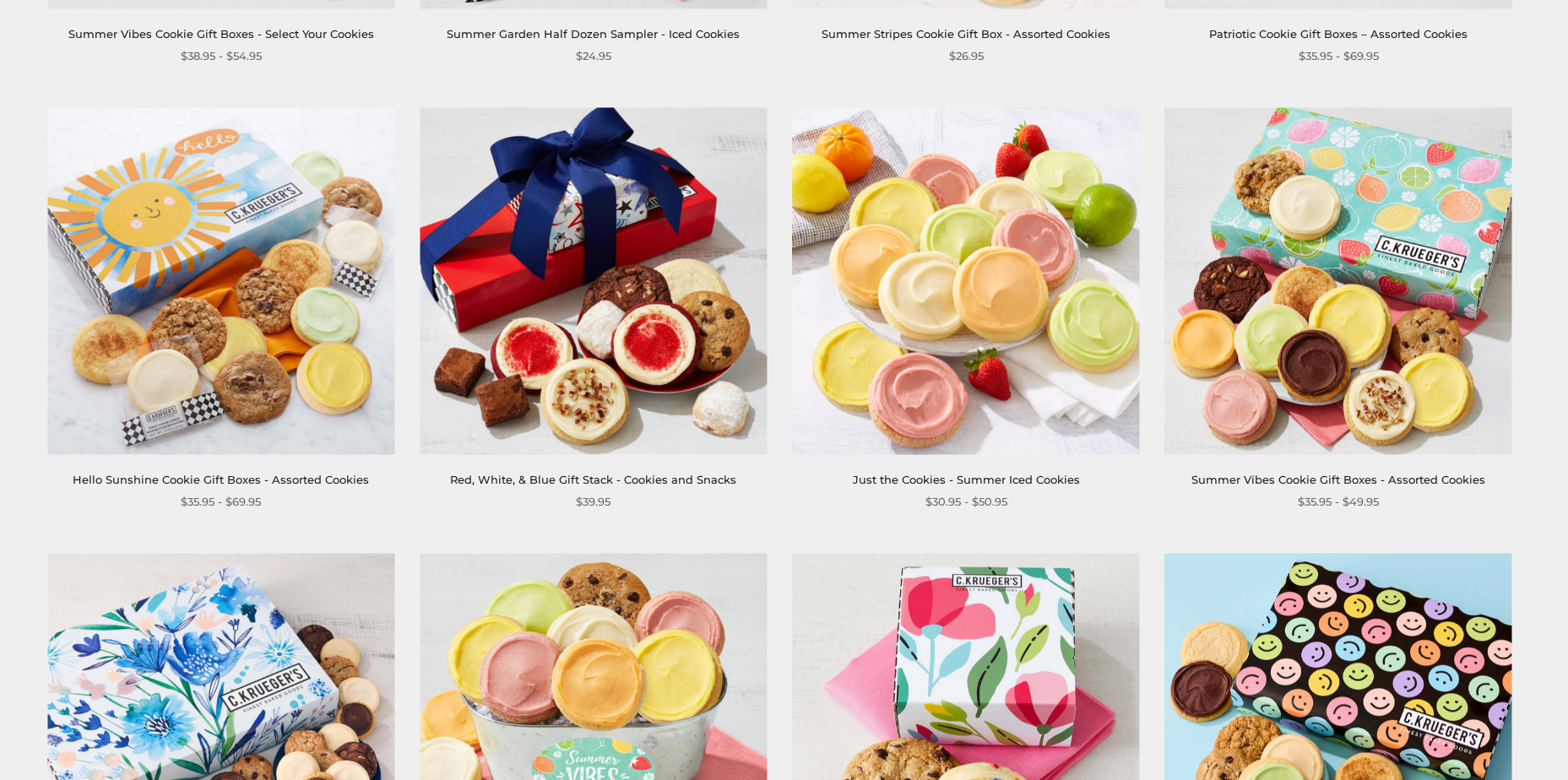
scroll to position [760, 0]
